Goal: Task Accomplishment & Management: Manage account settings

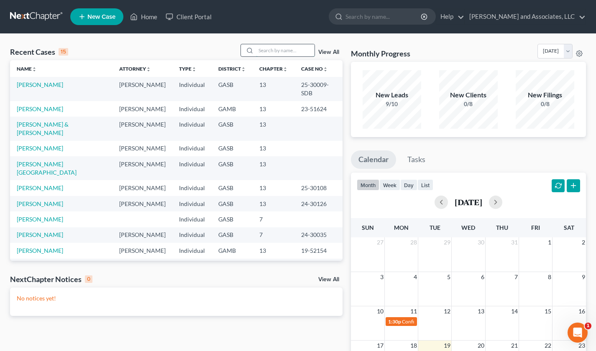
click at [261, 51] on input "search" at bounding box center [285, 50] width 59 height 12
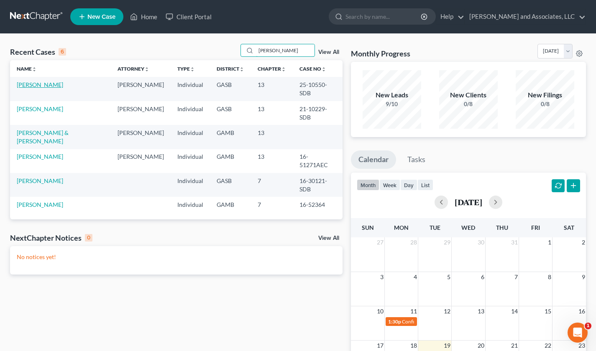
type input "[PERSON_NAME]"
click at [36, 83] on link "[PERSON_NAME]" at bounding box center [40, 84] width 46 height 7
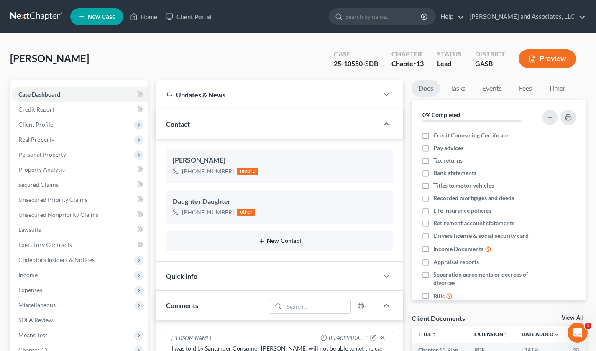
click at [280, 239] on button "New Contact" at bounding box center [280, 241] width 214 height 7
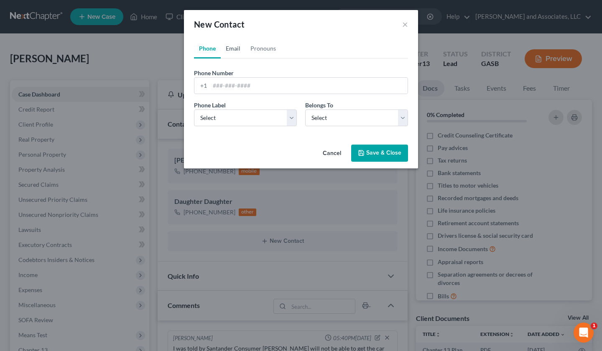
click at [234, 48] on link "Email" at bounding box center [233, 48] width 25 height 20
click at [239, 82] on input "email" at bounding box center [309, 86] width 198 height 16
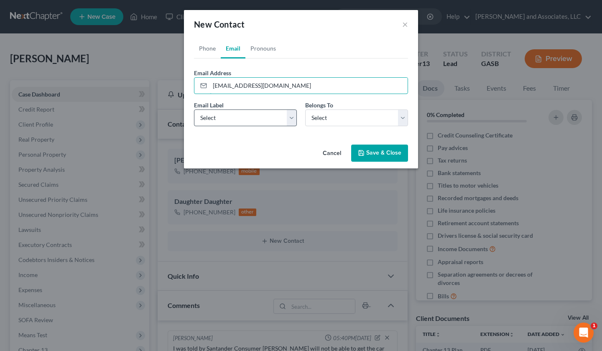
type input "[EMAIL_ADDRESS][DOMAIN_NAME]"
click at [293, 116] on select "Select Home Work Other" at bounding box center [245, 118] width 103 height 17
select select "0"
click at [194, 110] on select "Select Home Work Other" at bounding box center [245, 118] width 103 height 17
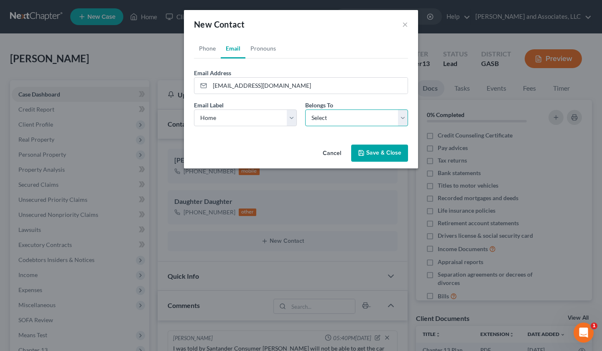
click at [401, 120] on select "Select Client Other" at bounding box center [356, 118] width 103 height 17
select select "0"
click at [305, 110] on select "Select Client Other" at bounding box center [356, 118] width 103 height 17
click at [387, 150] on button "Save & Close" at bounding box center [379, 154] width 57 height 18
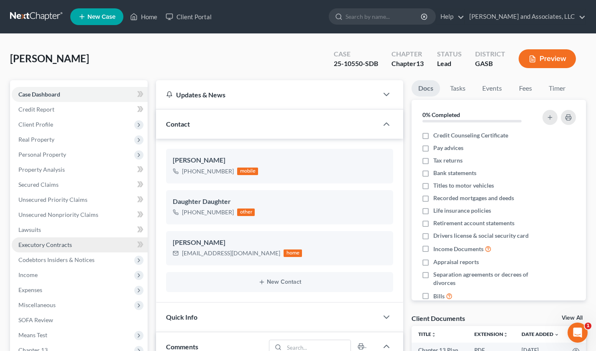
click at [110, 242] on link "Executory Contracts" at bounding box center [80, 244] width 136 height 15
